Goal: Task Accomplishment & Management: Manage account settings

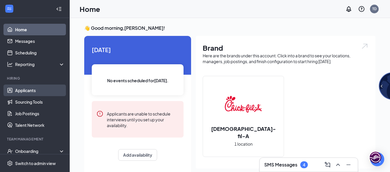
click at [31, 88] on link "Applicants" at bounding box center [40, 91] width 50 height 12
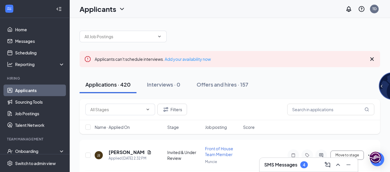
click at [370, 59] on icon "Cross" at bounding box center [371, 59] width 7 height 7
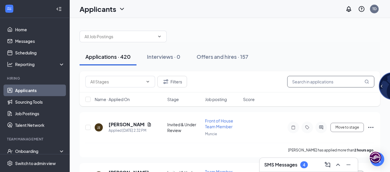
click at [294, 82] on input "text" at bounding box center [330, 82] width 87 height 12
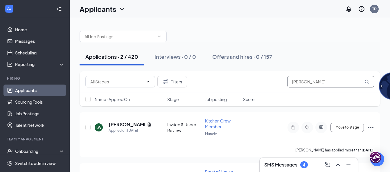
type input "landon"
click at [367, 82] on icon "MagnifyingGlass" at bounding box center [366, 82] width 5 height 5
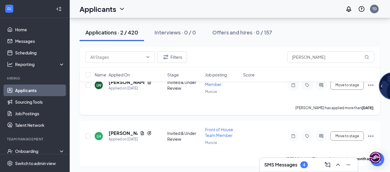
scroll to position [43, 0]
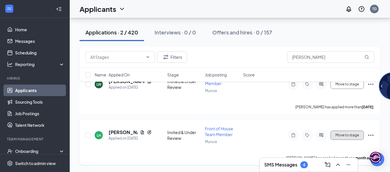
click at [337, 133] on button "Move to stage" at bounding box center [346, 135] width 33 height 9
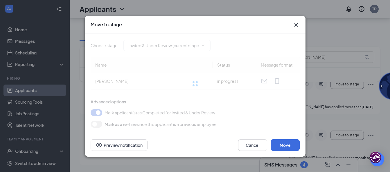
type input "Offer Letter/Onboarding (final stage)"
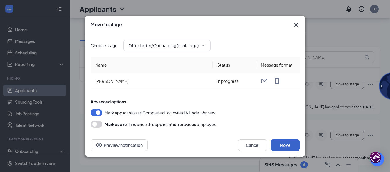
click at [281, 146] on button "Move" at bounding box center [284, 146] width 29 height 12
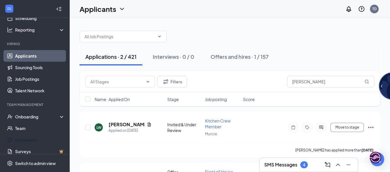
scroll to position [36, 0]
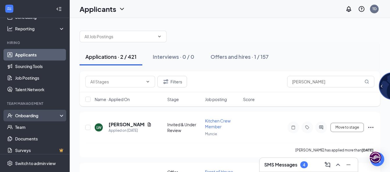
click at [56, 115] on div "Onboarding" at bounding box center [35, 116] width 70 height 12
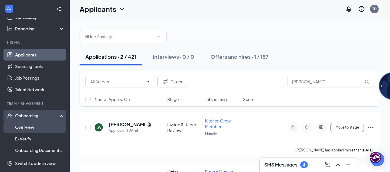
click at [32, 126] on link "Overview" at bounding box center [40, 128] width 50 height 12
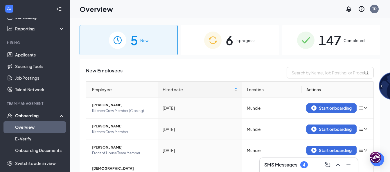
click at [246, 42] on span "In progress" at bounding box center [245, 41] width 20 height 6
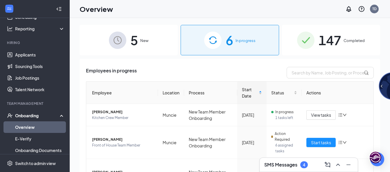
click at [140, 40] on span "New" at bounding box center [144, 41] width 8 height 6
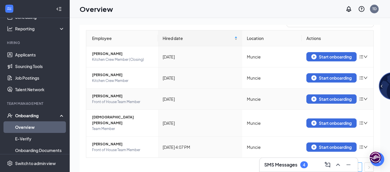
scroll to position [12, 0]
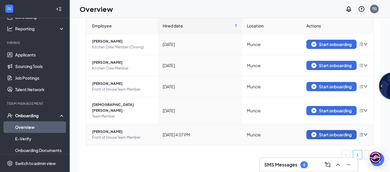
click at [340, 132] on div "Start onboarding" at bounding box center [331, 134] width 40 height 5
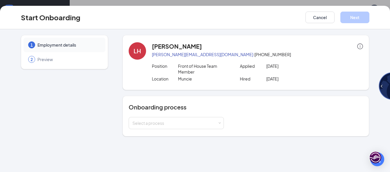
scroll to position [26, 0]
click at [220, 124] on span at bounding box center [219, 123] width 3 height 3
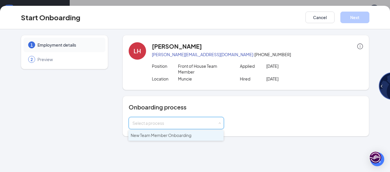
click at [180, 136] on span "New Team Member Onboarding" at bounding box center [161, 135] width 61 height 5
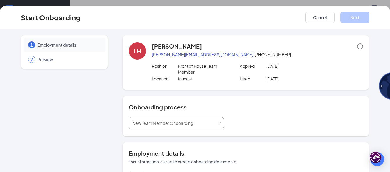
scroll to position [58, 0]
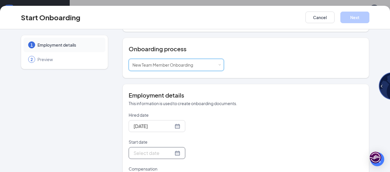
click at [169, 155] on div at bounding box center [156, 153] width 47 height 7
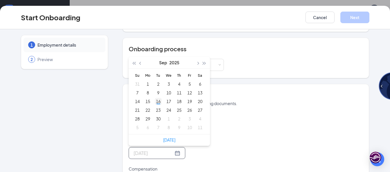
type input "Sep 16, 2025"
click at [157, 101] on div "16" at bounding box center [158, 101] width 7 height 7
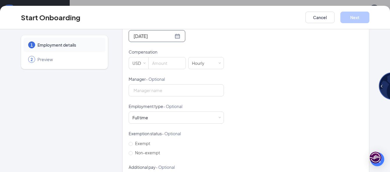
scroll to position [177, 0]
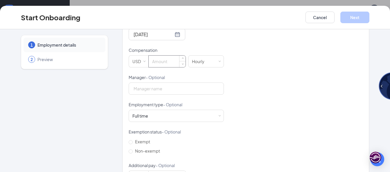
click at [152, 62] on input at bounding box center [167, 62] width 37 height 12
type input "11.25"
click at [213, 86] on input "Manager - Optional" at bounding box center [176, 89] width 95 height 12
type input "Tamma Daaugherty"
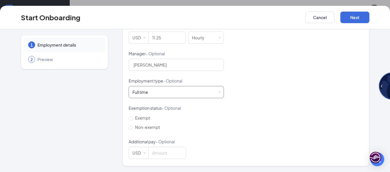
click at [218, 91] on span at bounding box center [219, 92] width 3 height 3
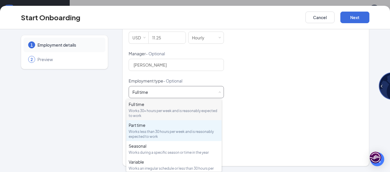
click at [164, 129] on div "Part time Works less than 30 hours per week and is reasonably expected to work" at bounding box center [174, 130] width 91 height 17
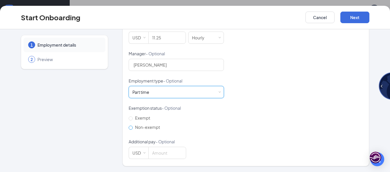
click at [129, 127] on input "Non-exempt" at bounding box center [131, 128] width 4 height 4
radio input "true"
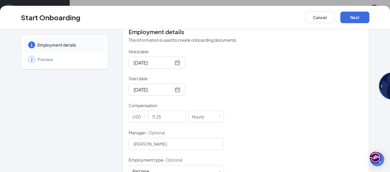
scroll to position [122, 0]
click at [348, 17] on button "Next" at bounding box center [354, 18] width 29 height 12
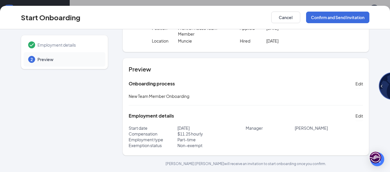
scroll to position [38, 0]
click at [329, 16] on button "Confirm and Send Invitation" at bounding box center [337, 18] width 63 height 12
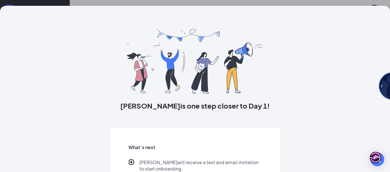
scroll to position [30, 0]
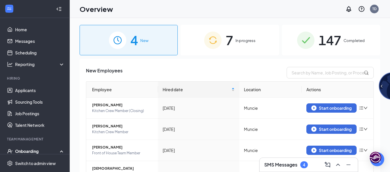
click at [235, 39] on span "In progress" at bounding box center [245, 41] width 20 height 6
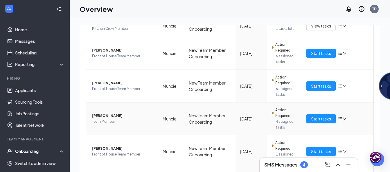
scroll to position [171, 0]
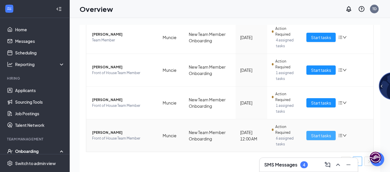
click at [314, 133] on span "Start tasks" at bounding box center [321, 136] width 20 height 6
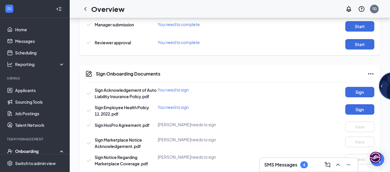
scroll to position [366, 0]
click at [364, 92] on button "Sign" at bounding box center [359, 92] width 29 height 10
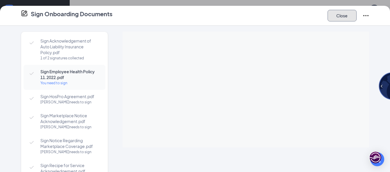
click at [341, 13] on button "Close" at bounding box center [341, 16] width 29 height 12
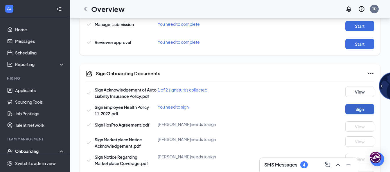
click at [358, 107] on button "Sign" at bounding box center [359, 109] width 29 height 10
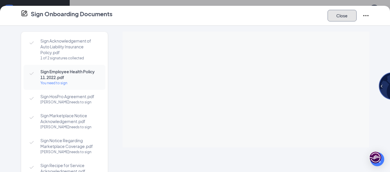
click at [343, 14] on button "Close" at bounding box center [341, 16] width 29 height 12
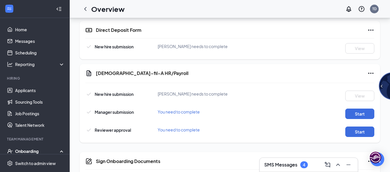
scroll to position [278, 0]
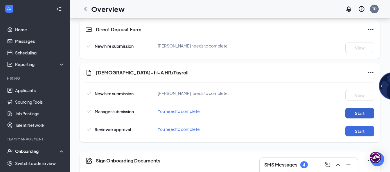
click at [359, 114] on button "Start" at bounding box center [359, 113] width 29 height 10
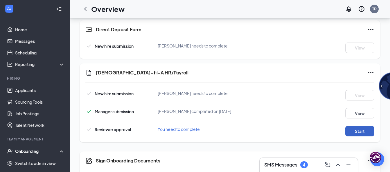
click at [352, 128] on button "Start" at bounding box center [359, 131] width 29 height 10
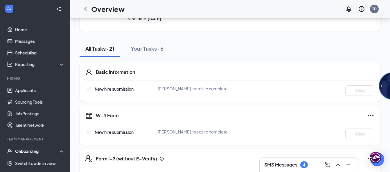
scroll to position [46, 0]
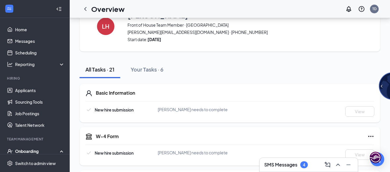
scroll to position [25, 0]
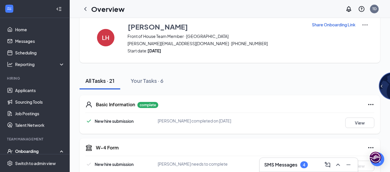
scroll to position [12, 0]
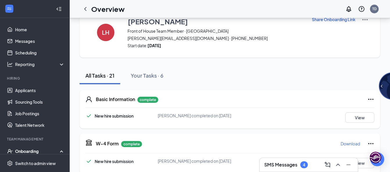
scroll to position [18, 0]
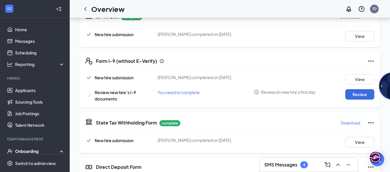
scroll to position [145, 0]
click at [353, 94] on button "Review" at bounding box center [359, 95] width 29 height 10
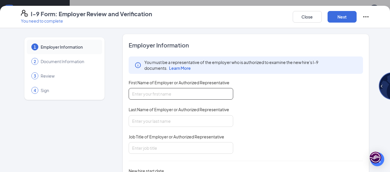
click at [141, 93] on input "First Name of Employer or Authorized Representative" at bounding box center [181, 94] width 104 height 12
type input "Tamma"
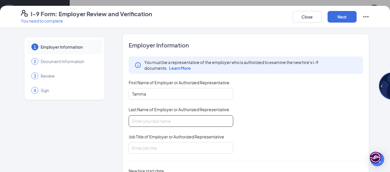
click at [138, 121] on input "Last Name of Employer or Authorized Representative" at bounding box center [181, 121] width 104 height 12
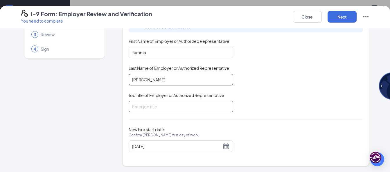
type input "Daugherty"
click at [138, 106] on input "Job Title of Employer or Authorized Representative" at bounding box center [181, 107] width 104 height 12
type input "Director of Operations"
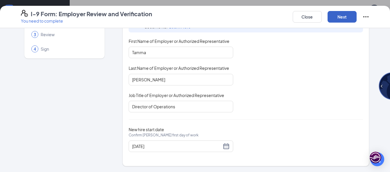
click at [339, 19] on button "Next" at bounding box center [341, 17] width 29 height 12
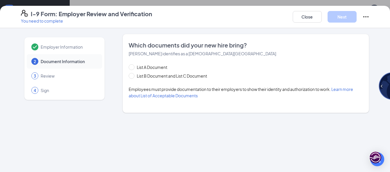
scroll to position [0, 0]
click at [130, 76] on input "List B Document and List C Document" at bounding box center [131, 75] width 4 height 4
radio input "true"
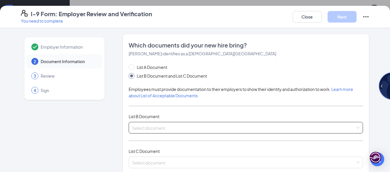
click at [147, 128] on input "search" at bounding box center [243, 126] width 223 height 9
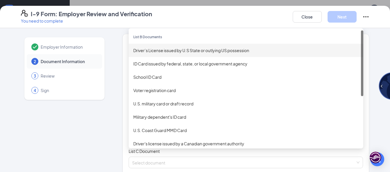
click at [153, 50] on div "Driver’s License issued by U.S State or outlying US possession" at bounding box center [245, 50] width 225 height 6
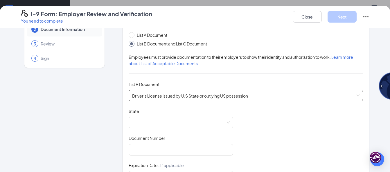
scroll to position [36, 0]
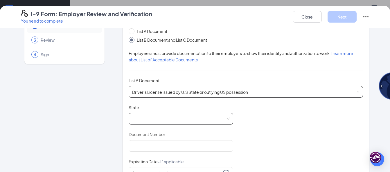
click at [146, 121] on span at bounding box center [180, 118] width 97 height 11
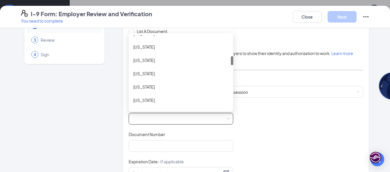
scroll to position [169, 0]
click at [150, 87] on div "Indiana" at bounding box center [180, 87] width 95 height 6
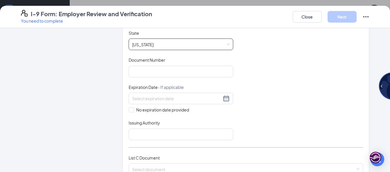
scroll to position [111, 0]
click at [147, 71] on input "Document Number" at bounding box center [181, 72] width 104 height 12
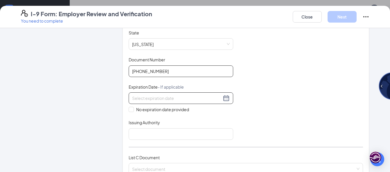
type input "9371-71-5715"
click at [145, 97] on input at bounding box center [176, 98] width 89 height 6
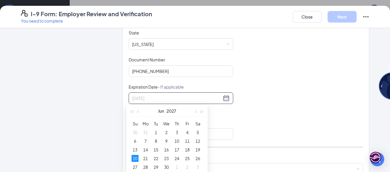
click at [133, 159] on div "20" at bounding box center [134, 158] width 7 height 7
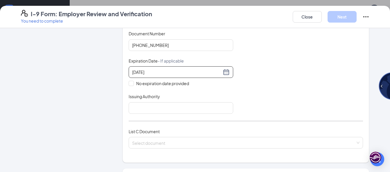
scroll to position [139, 0]
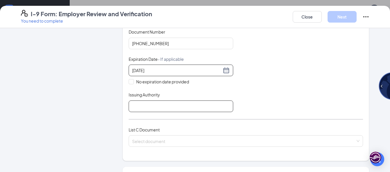
type input "06/20/2027"
click at [146, 109] on input "Issuing Authority" at bounding box center [181, 107] width 104 height 12
type input "Indiana"
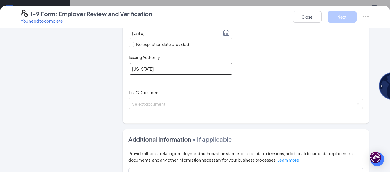
scroll to position [176, 0]
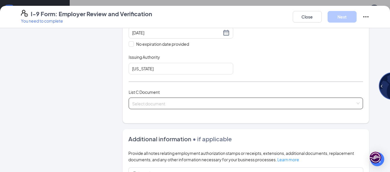
click at [148, 103] on input "search" at bounding box center [243, 102] width 223 height 9
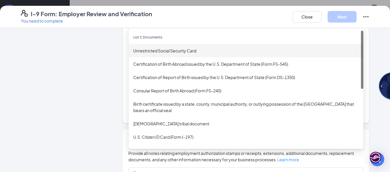
click at [147, 51] on div "Unrestricted Social Security Card" at bounding box center [245, 51] width 225 height 6
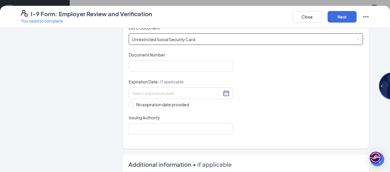
scroll to position [241, 0]
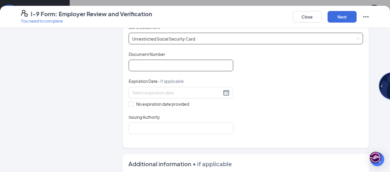
click at [145, 67] on input "Document Number" at bounding box center [181, 66] width 104 height 12
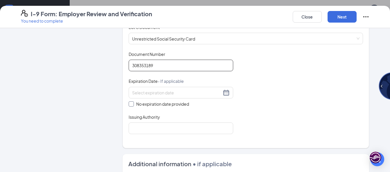
type input "308353189"
click at [131, 104] on span at bounding box center [131, 104] width 5 height 5
click at [131, 104] on input "No expiration date provided" at bounding box center [131, 104] width 4 height 4
checkbox input "true"
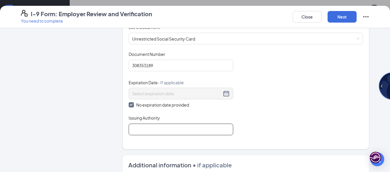
click at [138, 131] on input "Issuing Authority" at bounding box center [181, 130] width 104 height 12
type input "Social Security Administration"
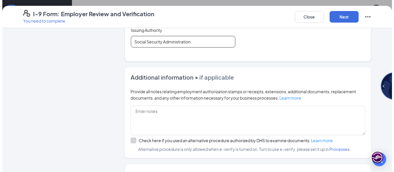
scroll to position [376, 0]
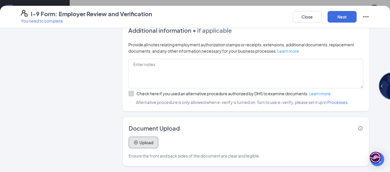
click at [138, 144] on button "Upload" at bounding box center [144, 143] width 30 height 12
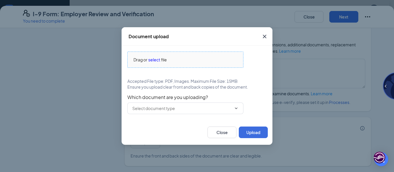
click at [189, 58] on div "Drag or select file" at bounding box center [185, 60] width 115 height 6
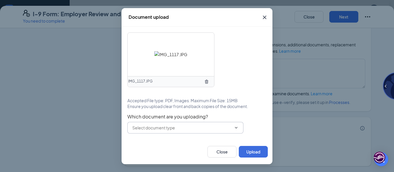
click at [236, 127] on icon "ChevronDown" at bounding box center [236, 128] width 5 height 5
click at [236, 126] on icon "ChevronDown" at bounding box center [236, 128] width 5 height 5
click at [167, 126] on input "text" at bounding box center [181, 128] width 99 height 6
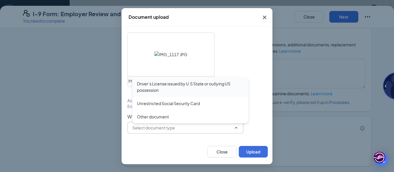
click at [167, 83] on div "Driver’s License issued by U.S State or outlying US possession" at bounding box center [190, 87] width 107 height 13
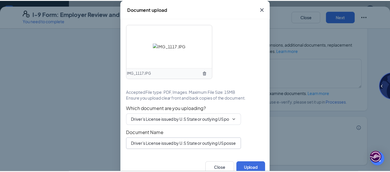
scroll to position [8, 0]
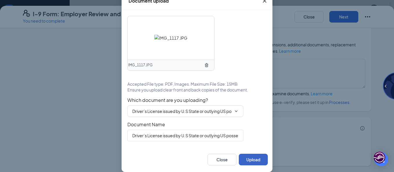
click at [252, 159] on button "Upload" at bounding box center [253, 160] width 29 height 12
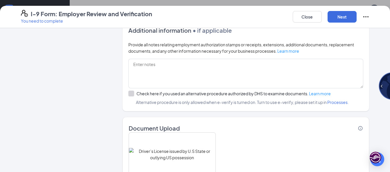
scroll to position [431, 0]
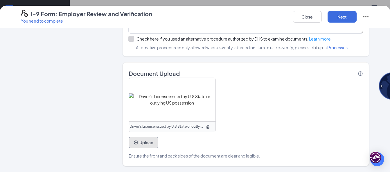
click at [133, 142] on icon "PlusCircle" at bounding box center [135, 142] width 5 height 5
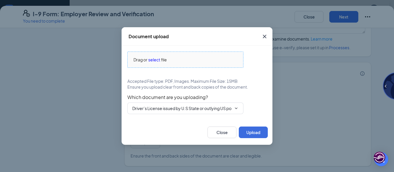
click at [176, 59] on div "Drag or select file" at bounding box center [185, 60] width 115 height 6
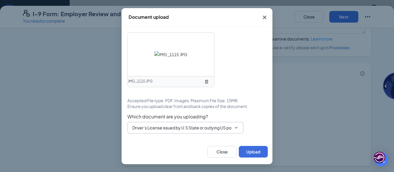
click at [226, 125] on input "Driver’s License issued by U.S State or outlying US possession" at bounding box center [181, 128] width 99 height 6
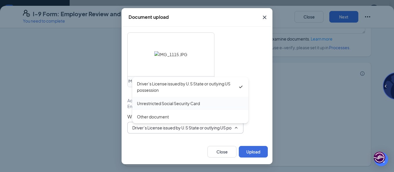
click at [189, 104] on div "Unrestricted Social Security Card" at bounding box center [168, 103] width 63 height 6
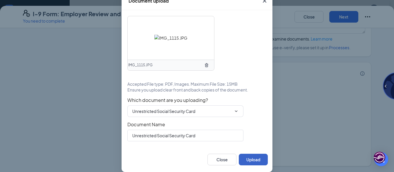
click at [245, 166] on button "Upload" at bounding box center [253, 160] width 29 height 12
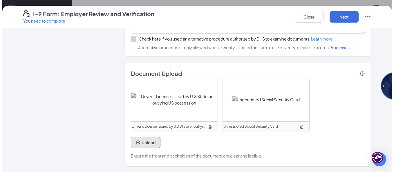
scroll to position [346, 0]
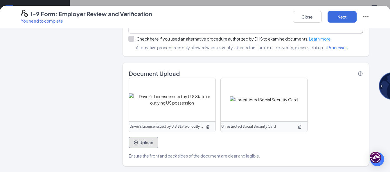
click at [140, 140] on button "Upload" at bounding box center [144, 143] width 30 height 12
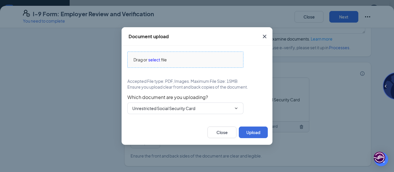
click at [170, 57] on div "Drag or select file" at bounding box center [185, 60] width 115 height 6
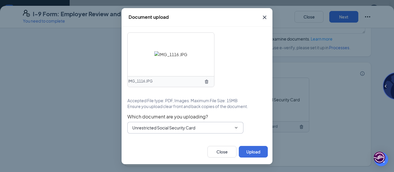
click at [223, 125] on input "Unrestricted Social Security Card" at bounding box center [181, 128] width 99 height 6
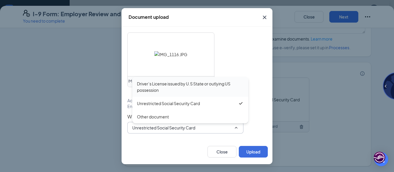
click at [203, 84] on div "Driver’s License issued by U.S State or outlying US possession" at bounding box center [190, 87] width 107 height 13
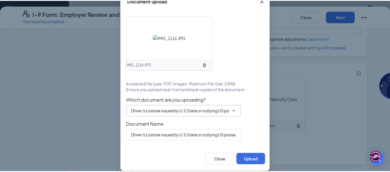
scroll to position [8, 0]
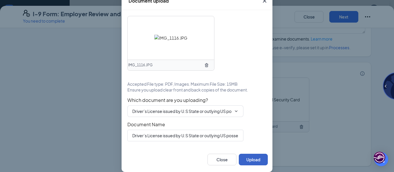
click at [253, 158] on button "Upload" at bounding box center [253, 160] width 29 height 12
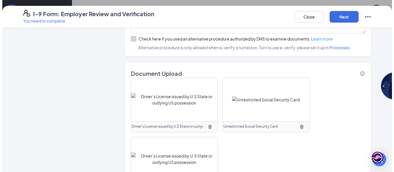
scroll to position [491, 0]
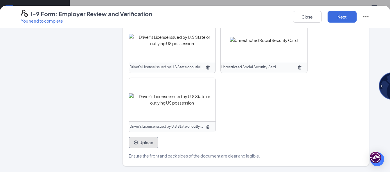
click at [136, 140] on button "Upload" at bounding box center [144, 143] width 30 height 12
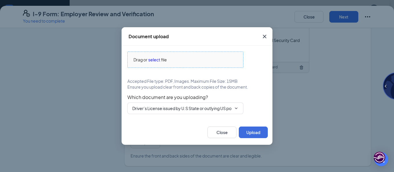
click at [181, 56] on span "Drag or select file" at bounding box center [185, 60] width 115 height 16
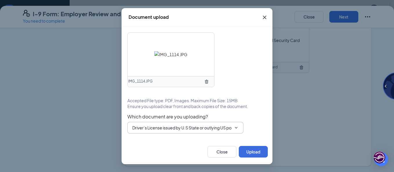
click at [218, 127] on input "Driver’s License issued by U.S State or outlying US possession" at bounding box center [181, 128] width 99 height 6
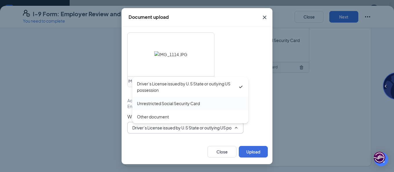
click at [183, 102] on div "Unrestricted Social Security Card" at bounding box center [168, 103] width 63 height 6
type input "Unrestricted Social Security Card"
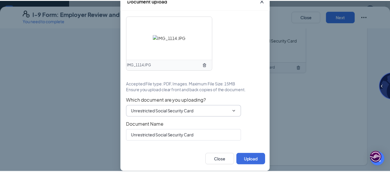
scroll to position [8, 0]
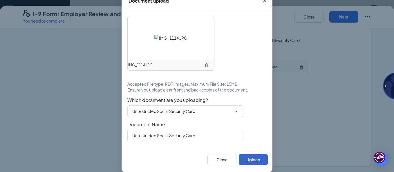
click at [248, 157] on button "Upload" at bounding box center [253, 160] width 29 height 12
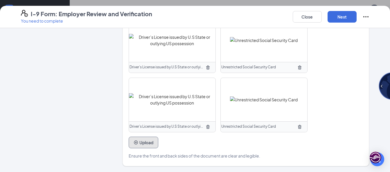
scroll to position [375, 0]
click at [339, 15] on button "Next" at bounding box center [341, 17] width 29 height 12
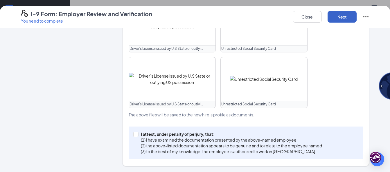
scroll to position [284, 0]
click at [134, 134] on input "I attest, under penalty of perjury, that: (1) I have examined the documentation…" at bounding box center [135, 134] width 4 height 4
checkbox input "true"
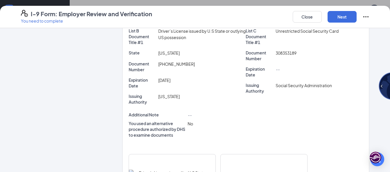
scroll to position [113, 0]
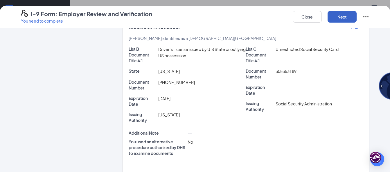
click at [345, 16] on button "Next" at bounding box center [341, 17] width 29 height 12
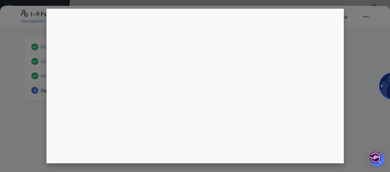
scroll to position [442, 0]
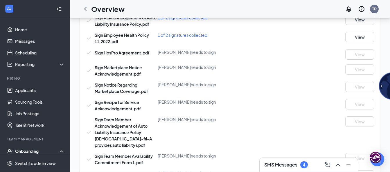
click at [196, 76] on div "I-9 Form: Employer Review and Verification You need to complete Close Employer …" at bounding box center [195, 86] width 390 height 172
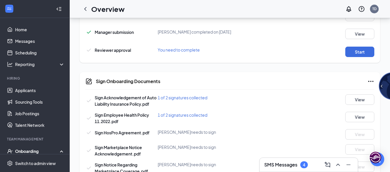
scroll to position [363, 0]
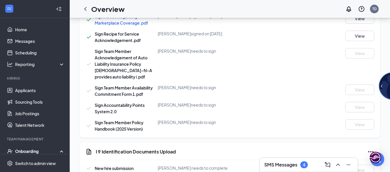
scroll to position [538, 0]
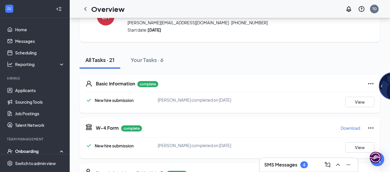
scroll to position [17, 0]
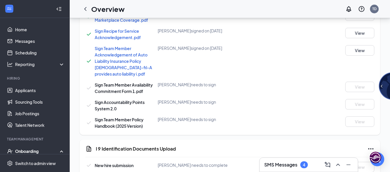
scroll to position [518, 0]
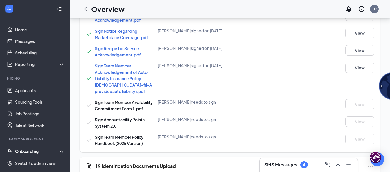
scroll to position [495, 0]
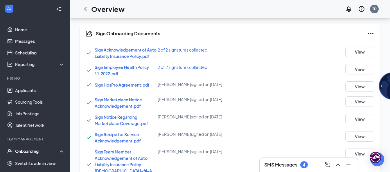
scroll to position [538, 0]
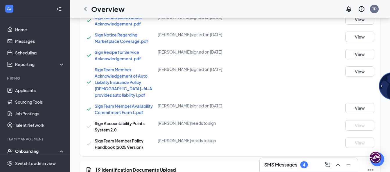
scroll to position [538, 0]
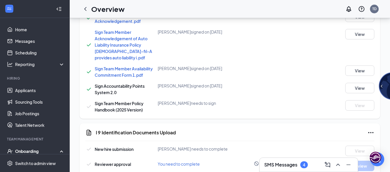
scroll to position [538, 0]
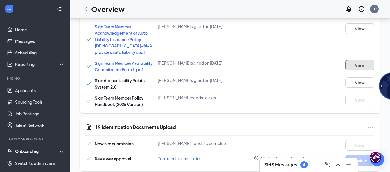
click at [363, 60] on button "View" at bounding box center [359, 65] width 29 height 10
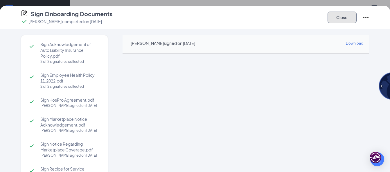
click at [336, 18] on button "Close" at bounding box center [341, 18] width 29 height 12
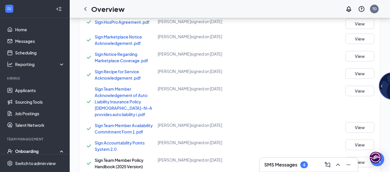
scroll to position [540, 0]
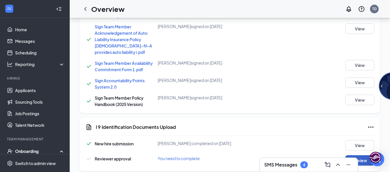
click at [355, 156] on button "Review" at bounding box center [359, 161] width 29 height 10
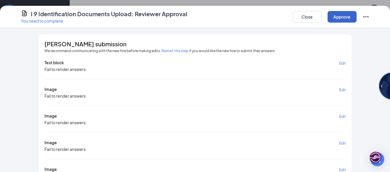
click at [341, 16] on button "Approve" at bounding box center [341, 17] width 29 height 12
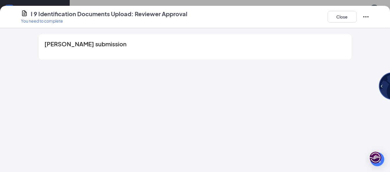
scroll to position [385, 0]
click at [339, 15] on button "Close" at bounding box center [341, 17] width 29 height 12
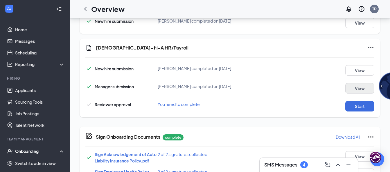
scroll to position [310, 0]
click at [355, 106] on button "Start" at bounding box center [359, 107] width 29 height 10
